Goal: Transaction & Acquisition: Subscribe to service/newsletter

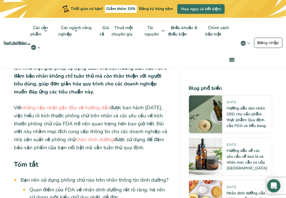
scroll to position [250, 0]
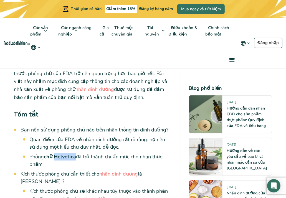
drag, startPoint x: 56, startPoint y: 148, endPoint x: 77, endPoint y: 150, distance: 20.9
click at [76, 153] on font "chữ Helvetica" at bounding box center [60, 156] width 32 height 7
copy font "Helvetica"
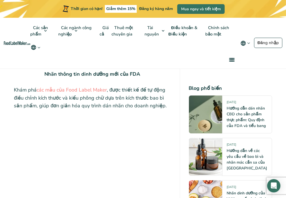
scroll to position [1027, 0]
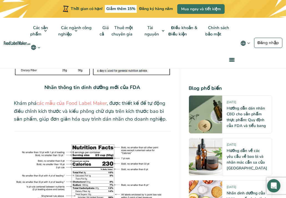
click at [145, 133] on img at bounding box center [92, 184] width 157 height 106
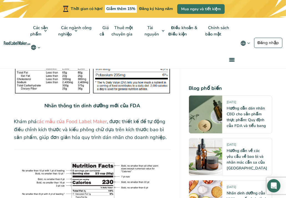
scroll to position [999, 0]
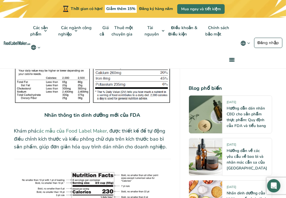
click at [86, 128] on font "các mẫu của Food Label Maker" at bounding box center [72, 131] width 70 height 7
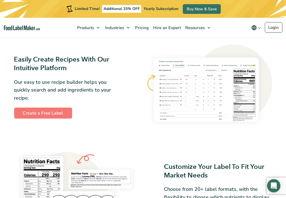
scroll to position [278, 0]
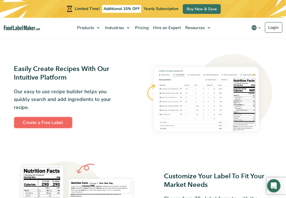
click at [61, 122] on link "Create a Free Label" at bounding box center [43, 122] width 58 height 11
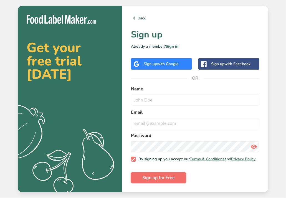
click at [149, 178] on span "Sign up for Free" at bounding box center [158, 178] width 32 height 7
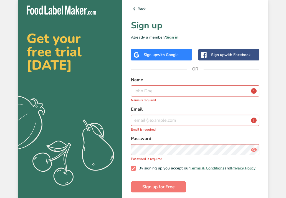
click at [171, 57] on span "with Google" at bounding box center [168, 54] width 22 height 5
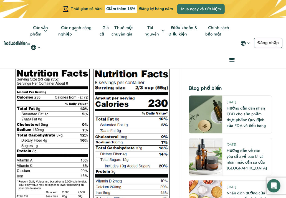
scroll to position [916, 0]
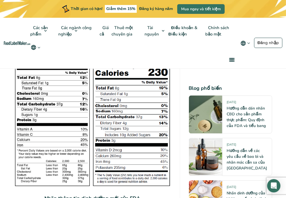
click at [124, 115] on img at bounding box center [92, 111] width 157 height 150
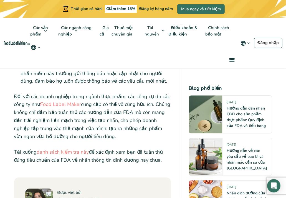
scroll to position [2470, 0]
